Goal: Information Seeking & Learning: Learn about a topic

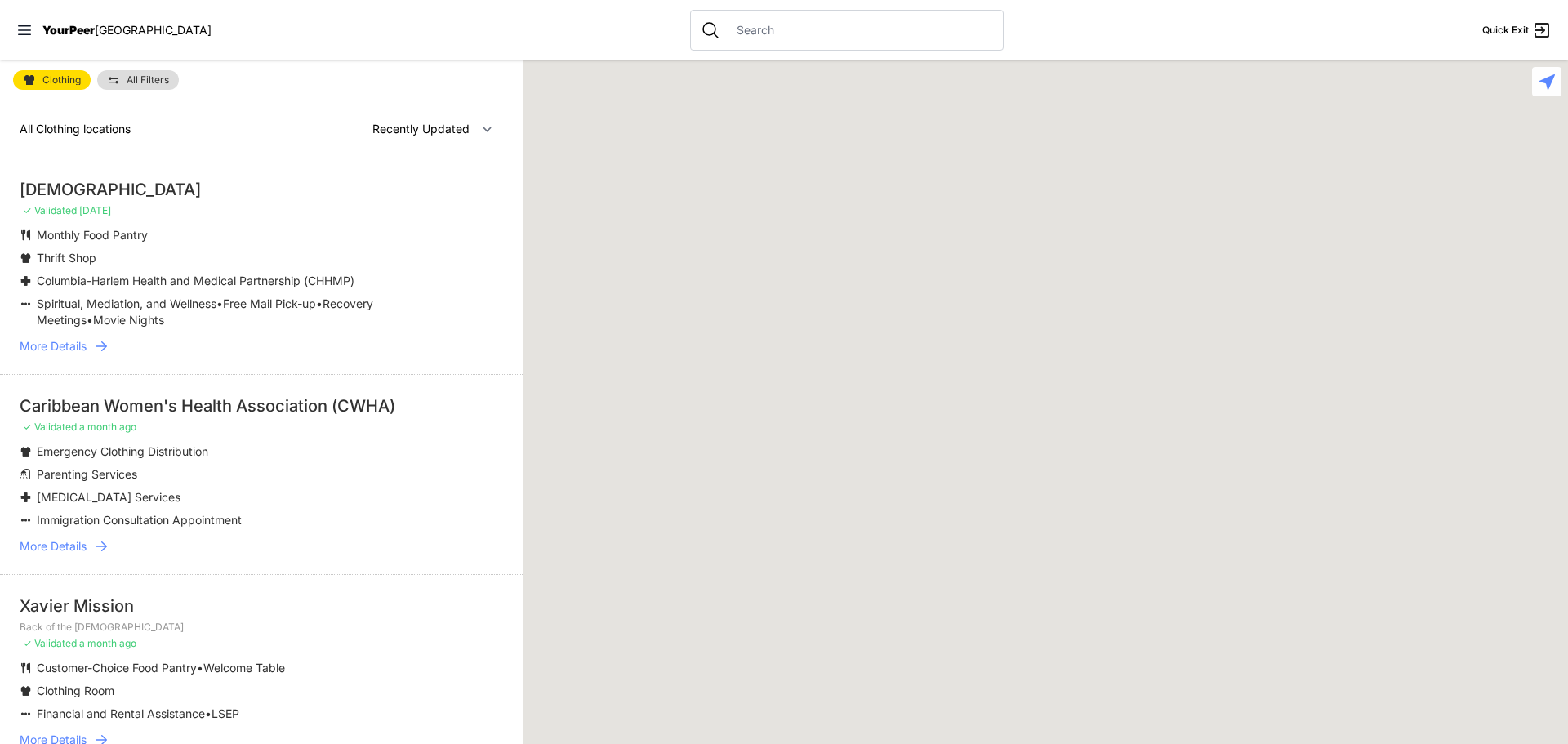
select select "recentlyUpdated"
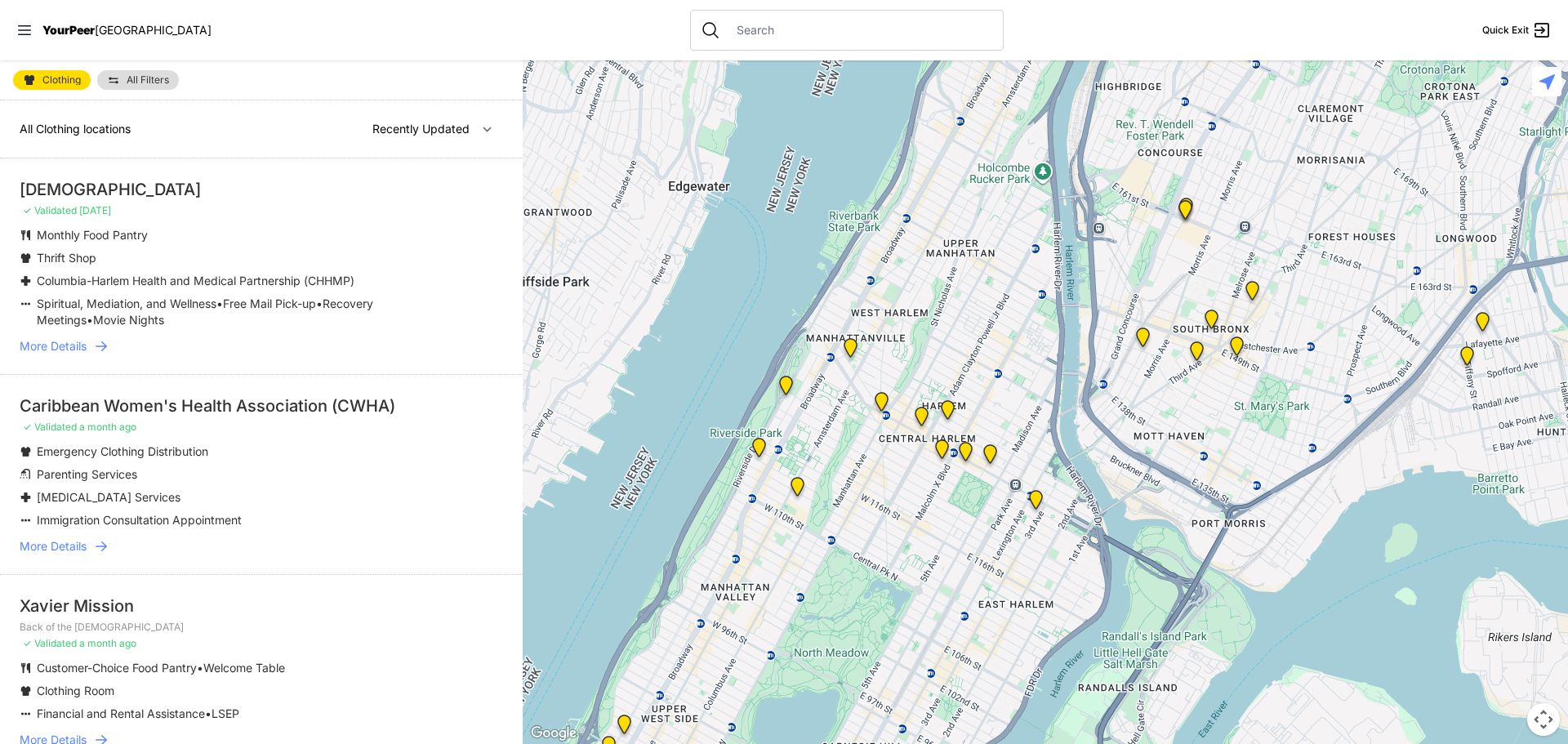
drag, startPoint x: 1161, startPoint y: 238, endPoint x: 893, endPoint y: 512, distance: 383.3
click at [885, 546] on div at bounding box center [1046, 402] width 1046 height 683
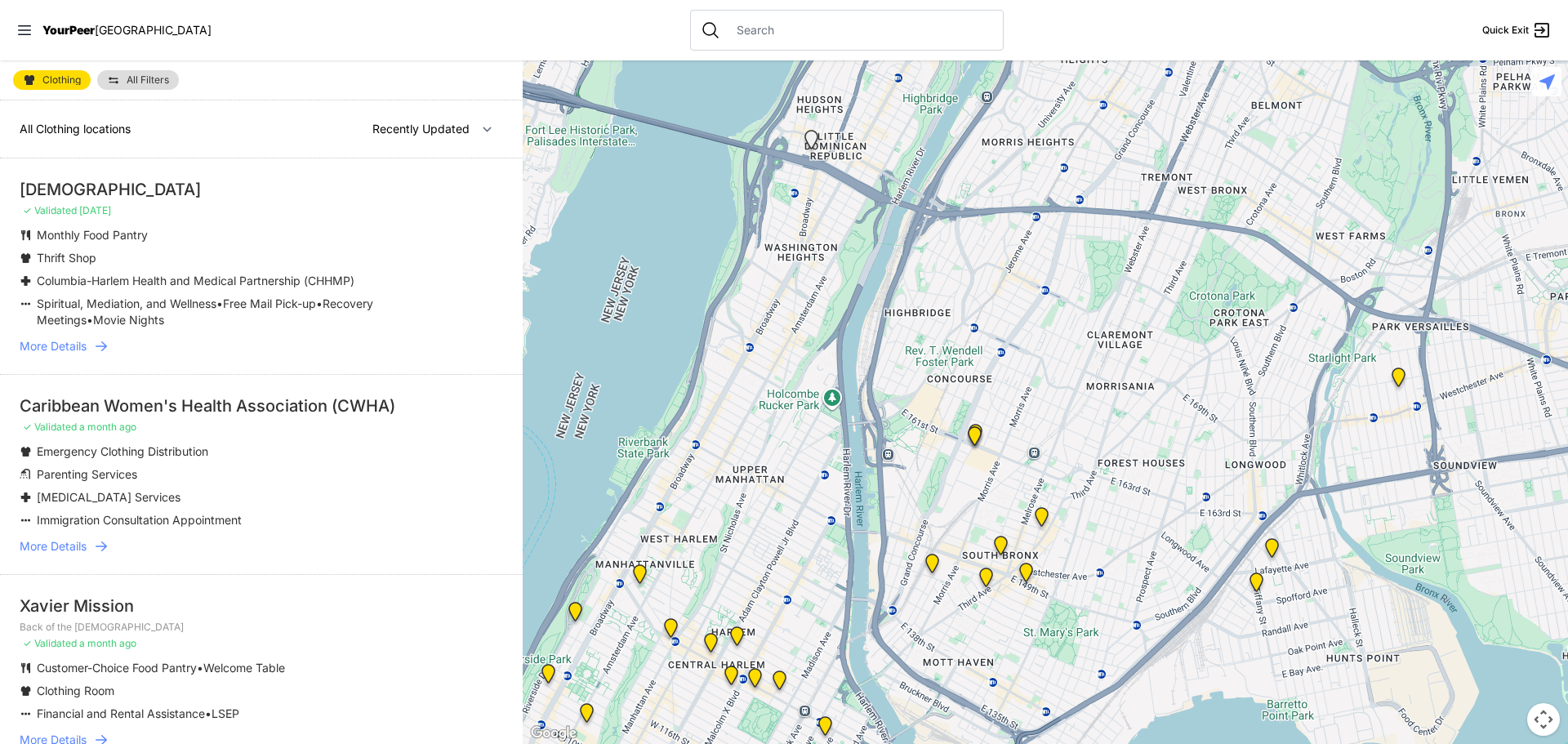
drag, startPoint x: 1195, startPoint y: 264, endPoint x: 993, endPoint y: 490, distance: 303.1
click at [993, 490] on div at bounding box center [1046, 402] width 1046 height 683
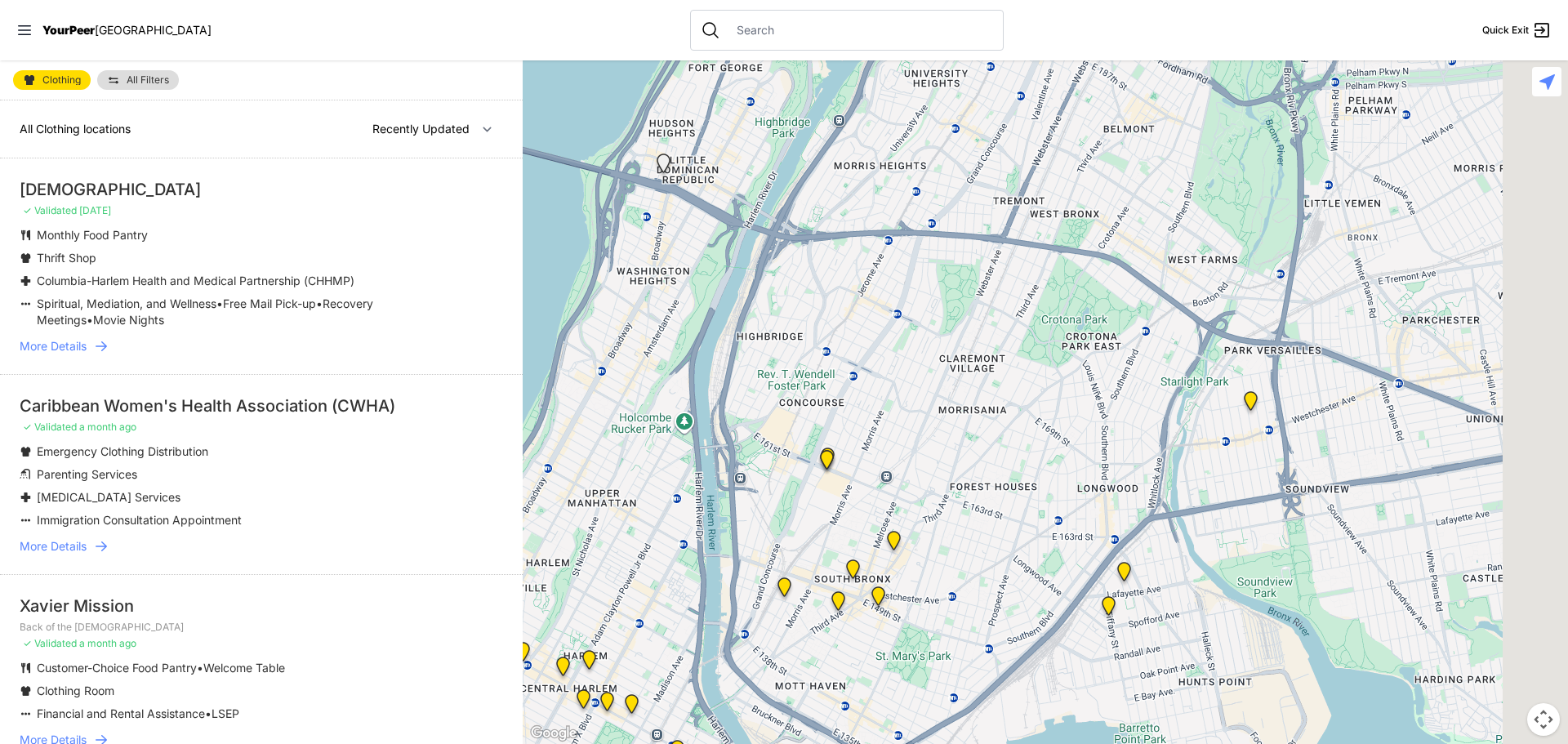
drag, startPoint x: 1285, startPoint y: 382, endPoint x: 1067, endPoint y: 405, distance: 219.2
click at [1067, 405] on div at bounding box center [1046, 402] width 1046 height 683
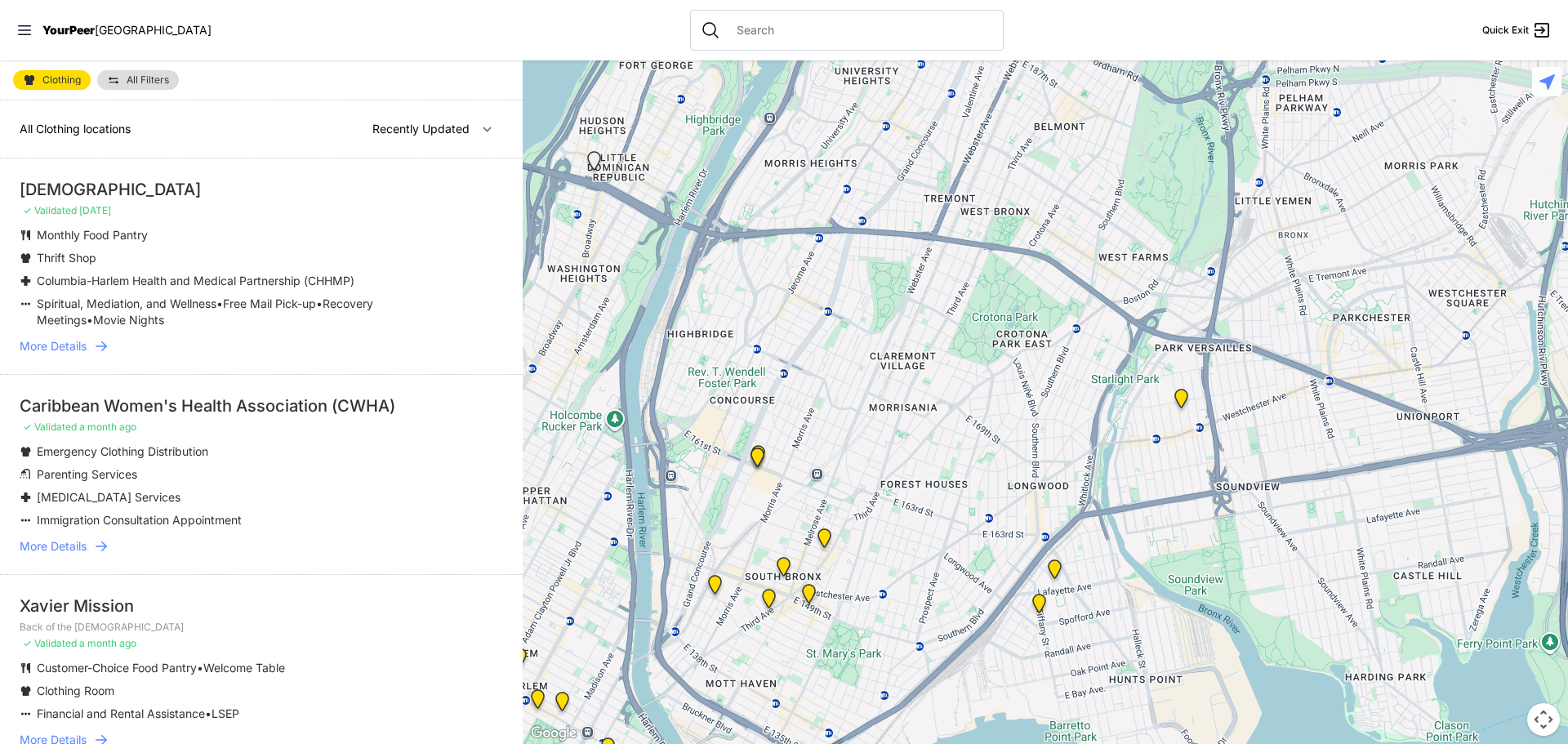
click at [1186, 399] on img "East Tremont Head Start" at bounding box center [1182, 401] width 33 height 40
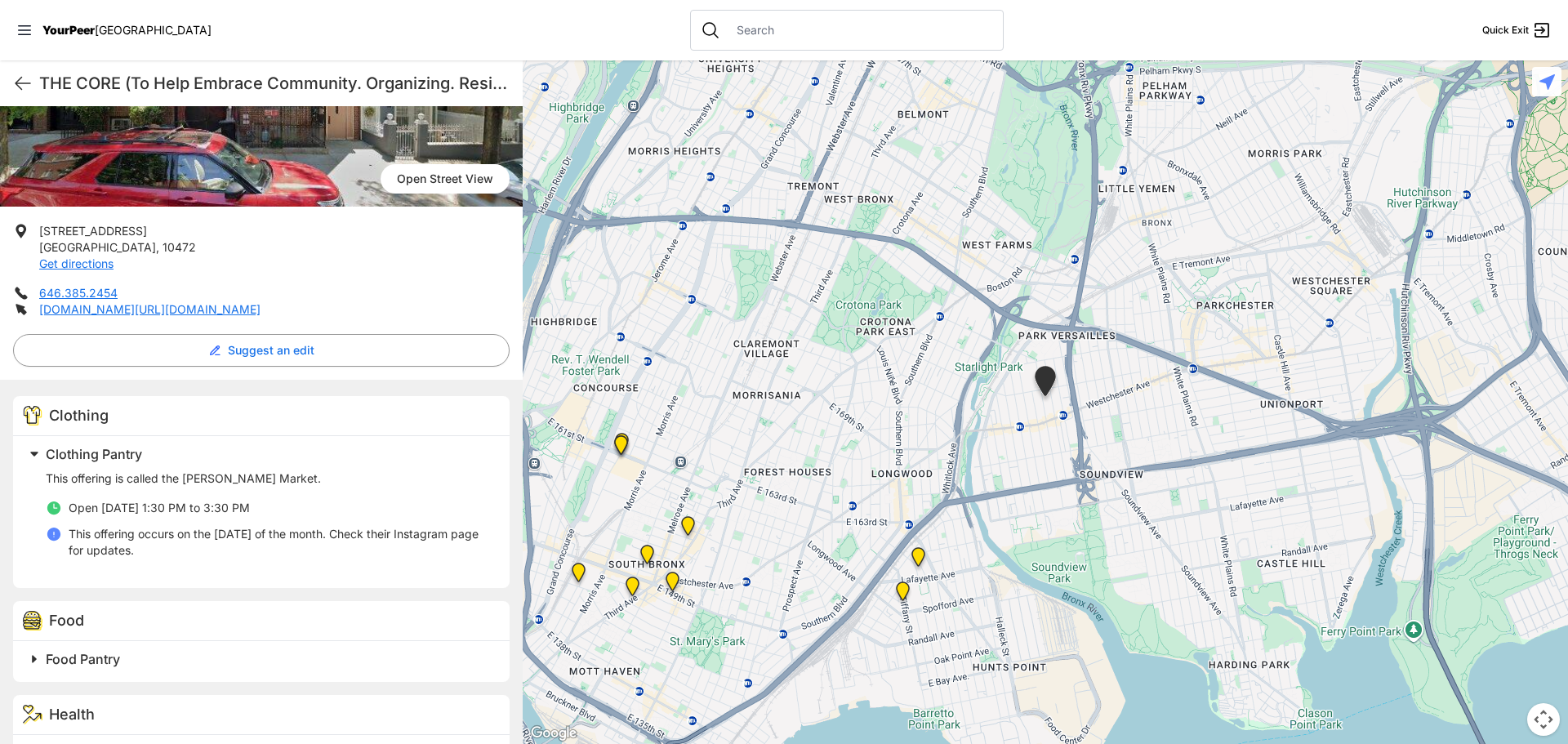
scroll to position [233, 0]
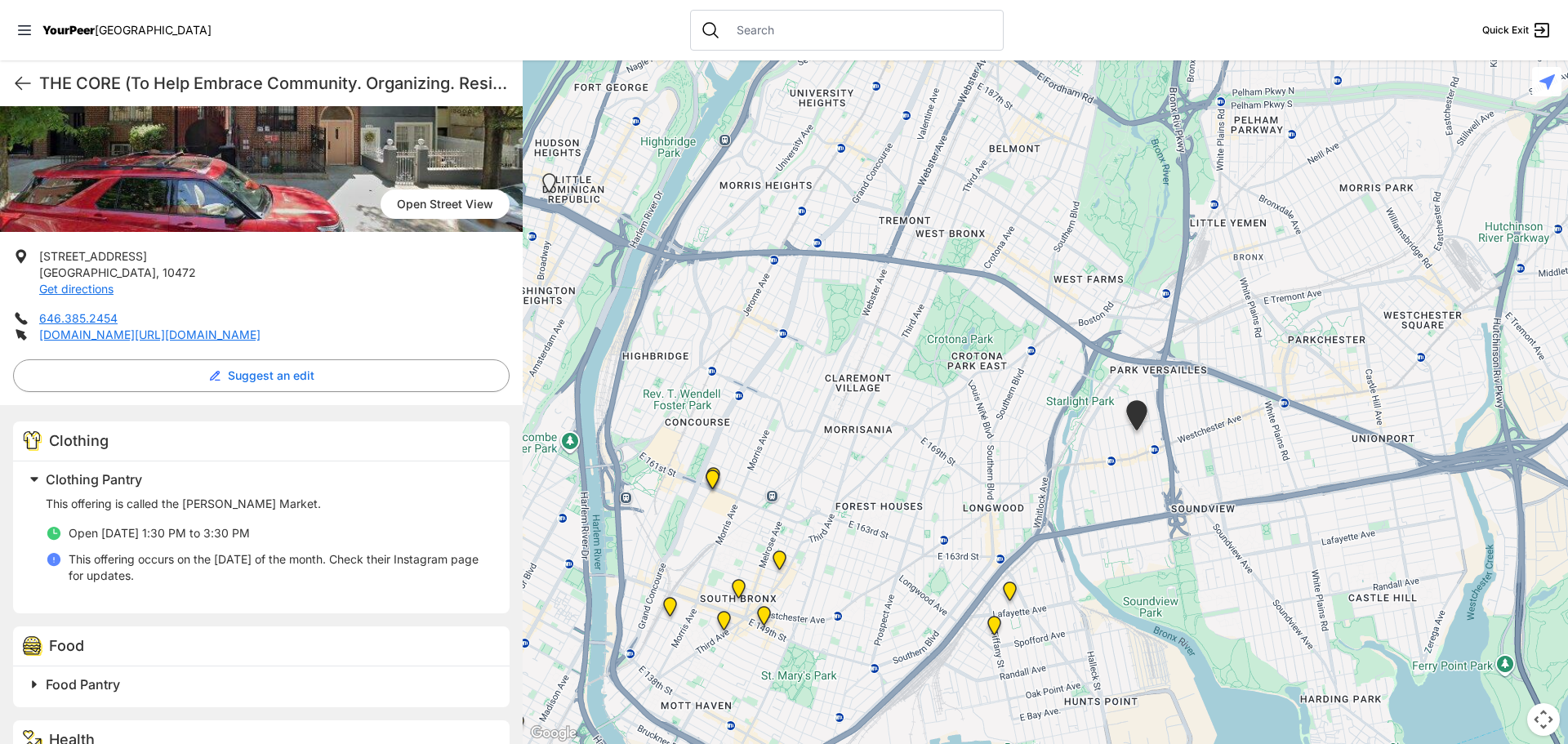
drag, startPoint x: 706, startPoint y: 365, endPoint x: 803, endPoint y: 405, distance: 104.9
click at [803, 405] on div at bounding box center [1046, 402] width 1046 height 683
click at [779, 562] on img "Bronx Youth Center (BYC)" at bounding box center [779, 563] width 33 height 40
